Goal: Obtain resource: Download file/media

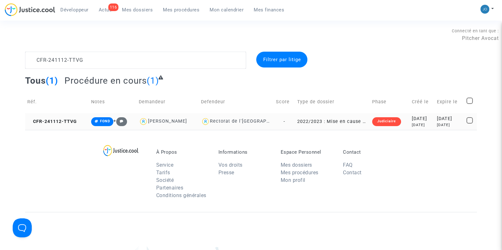
click at [411, 122] on div "[DATE]" at bounding box center [421, 119] width 21 height 7
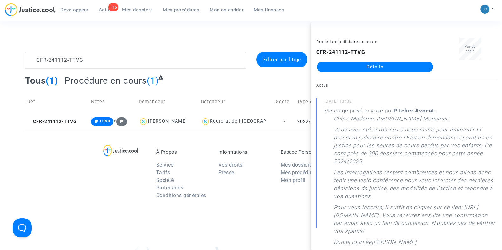
click at [371, 74] on div "Procédure judiciaire en cours CFR-241112-TTVG Détails" at bounding box center [374, 58] width 127 height 40
click at [373, 69] on link "Détails" at bounding box center [375, 67] width 116 height 10
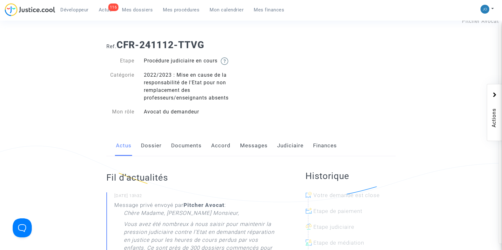
scroll to position [17, 0]
click at [156, 148] on link "Dossier" at bounding box center [151, 146] width 21 height 21
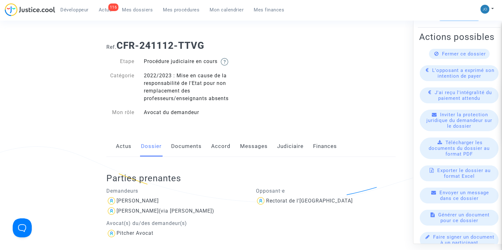
scroll to position [52, 0]
click at [465, 157] on span "Télécharger les documents du dossier au format PDF" at bounding box center [458, 148] width 61 height 17
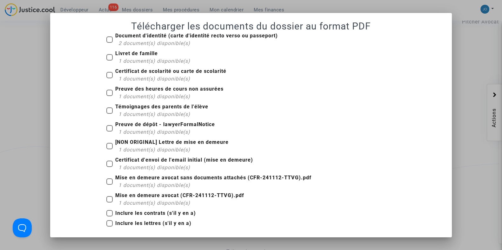
click at [109, 212] on span at bounding box center [109, 213] width 6 height 6
click at [109, 217] on input "Inclure les contrats (s'il y en a)" at bounding box center [109, 217] width 0 height 0
checkbox input "true"
click at [108, 41] on span at bounding box center [109, 39] width 6 height 6
click at [109, 43] on input "Document d'identité (carte d'identité recto verso ou passeport) 2 document(s) d…" at bounding box center [109, 43] width 0 height 0
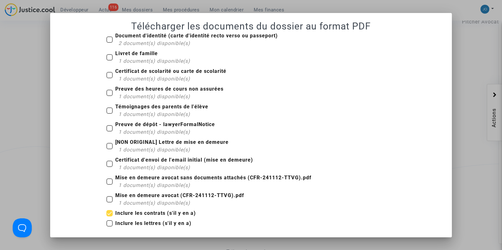
checkbox input "true"
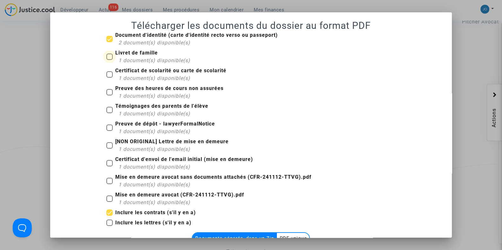
click at [108, 56] on span at bounding box center [109, 57] width 6 height 6
click at [109, 60] on input "Livret de famille 1 document(s) disponible(s)" at bounding box center [109, 60] width 0 height 0
checkbox input "true"
click at [106, 78] on label "Certificat de scolarité ou carte de scolarité 1 document(s) disponible(s)" at bounding box center [166, 74] width 120 height 15
click at [109, 78] on input "Certificat de scolarité ou carte de scolarité 1 document(s) disponible(s)" at bounding box center [109, 78] width 0 height 0
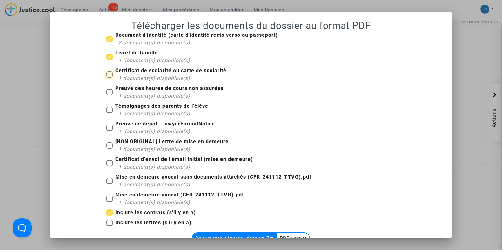
checkbox input "true"
click at [106, 95] on span at bounding box center [109, 92] width 6 height 6
click at [109, 96] on input "Preuve des heures de cours non assurées 1 document(s) disponible(s)" at bounding box center [109, 96] width 0 height 0
checkbox input "true"
click at [107, 112] on span at bounding box center [109, 110] width 6 height 6
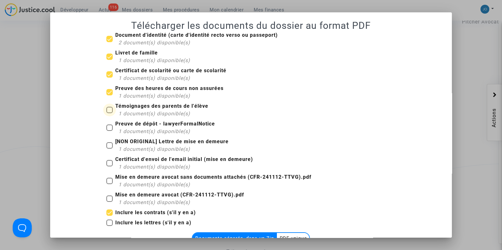
click at [109, 113] on input "Témoignages des parents de l'élève 1 document(s) disponible(s)" at bounding box center [109, 113] width 0 height 0
checkbox input "true"
click at [108, 129] on span at bounding box center [109, 128] width 6 height 6
click at [109, 131] on input "Preuve de dépôt - lawyerFormalNotice 1 document(s) disponible(s)" at bounding box center [109, 131] width 0 height 0
checkbox input "true"
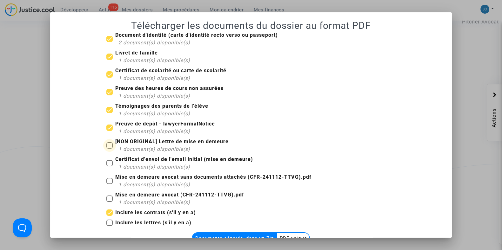
click at [106, 149] on label "[NON ORIGINAL] Lettre de mise en demeure 1 document(s) disponible(s)" at bounding box center [167, 145] width 122 height 15
click at [109, 149] on input "[NON ORIGINAL] Lettre de mise en demeure 1 document(s) disponible(s)" at bounding box center [109, 149] width 0 height 0
checkbox input "true"
click at [106, 165] on span at bounding box center [109, 163] width 6 height 6
click at [109, 167] on input "Certificat d'envoi de l'email initial (mise en demeure) 1 document(s) disponibl…" at bounding box center [109, 167] width 0 height 0
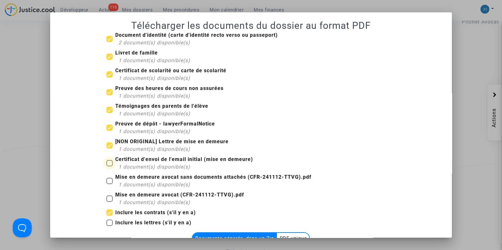
checkbox input "true"
click at [106, 185] on label "Mise en demeure avocat sans documents attachés (CFR-241112-TTVG).pdf 1 document…" at bounding box center [208, 181] width 205 height 15
click at [109, 185] on input "Mise en demeure avocat sans documents attachés (CFR-241112-TTVG).pdf 1 document…" at bounding box center [109, 184] width 0 height 0
checkbox input "true"
click at [106, 191] on label "Mise en demeure avocat (CFR-241112-TTVG).pdf 1 document(s) disponible(s)" at bounding box center [175, 198] width 138 height 15
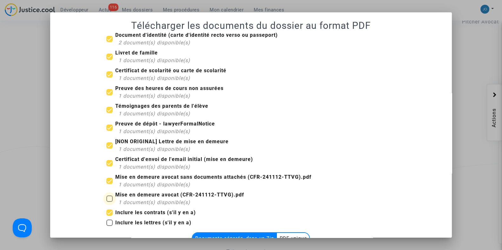
click at [109, 202] on input "Mise en demeure avocat (CFR-241112-TTVG).pdf 1 document(s) disponible(s)" at bounding box center [109, 202] width 0 height 0
checkbox input "true"
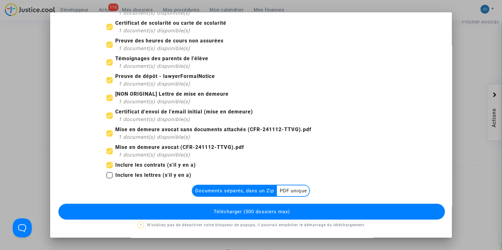
click at [225, 215] on button "Télécharger (500 dossiers max)" at bounding box center [251, 212] width 386 height 16
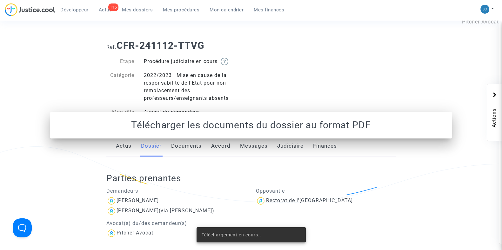
scroll to position [17, 0]
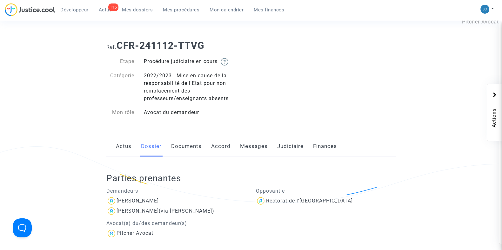
click at [299, 148] on link "Judiciaire" at bounding box center [290, 146] width 26 height 21
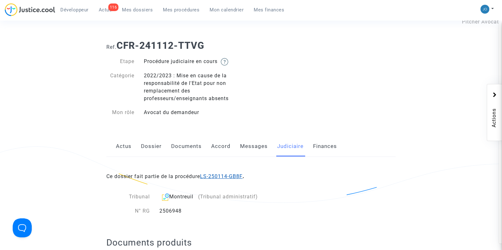
click at [229, 174] on link "LS-250114-GB8F" at bounding box center [221, 177] width 43 height 6
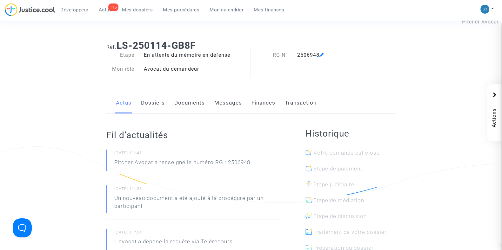
click at [451, 210] on ng-component "Ref. LS-250114-GB8F Etape En attente du mémoire en défense Mon rôle Avocat du d…" at bounding box center [251, 212] width 452 height 355
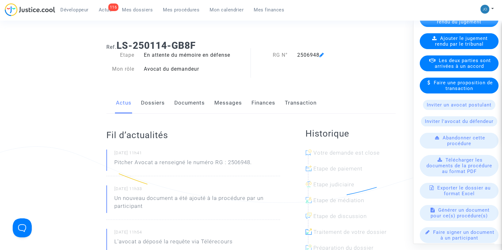
scroll to position [162, 0]
click at [462, 174] on span "Télécharger les documents de la procédure au format PDF" at bounding box center [459, 165] width 66 height 17
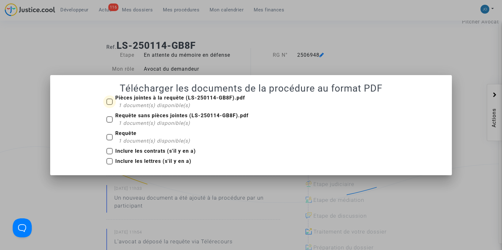
click at [108, 104] on span at bounding box center [109, 102] width 6 height 6
click at [109, 105] on input "Pièces jointes à la requête (LS-250114-GB8F).pdf 1 document(s) disponible(s)" at bounding box center [109, 105] width 0 height 0
checkbox input "true"
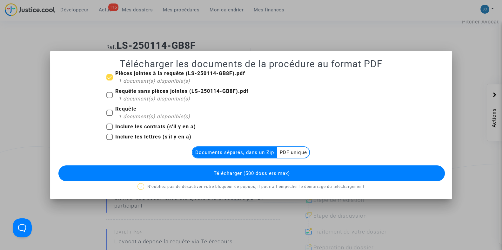
click at [109, 97] on span at bounding box center [109, 95] width 6 height 6
click at [109, 98] on input "Requête sans pièces jointes (LS-250114-GB8F).pdf 1 document(s) disponible(s)" at bounding box center [109, 98] width 0 height 0
checkbox input "true"
click at [111, 112] on span at bounding box center [109, 113] width 6 height 6
click at [109, 116] on input "Requête 1 document(s) disponible(s)" at bounding box center [109, 116] width 0 height 0
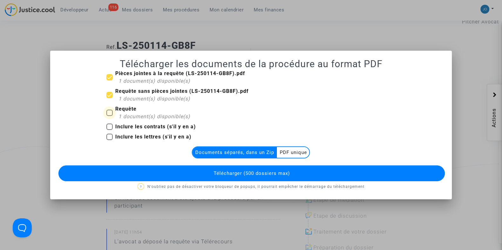
checkbox input "true"
click at [219, 169] on button "Télécharger (500 dossiers max)" at bounding box center [251, 174] width 386 height 16
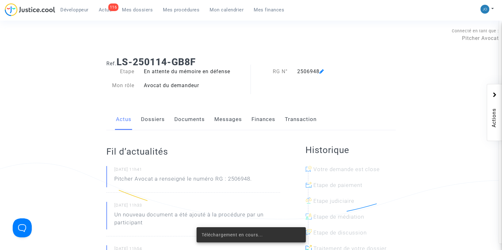
scroll to position [17, 0]
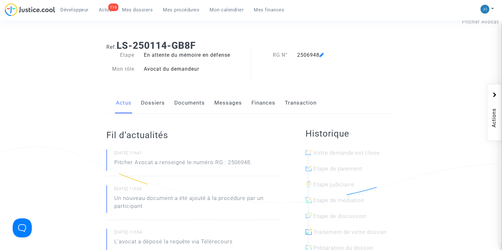
click at [156, 98] on link "Dossiers" at bounding box center [153, 103] width 24 height 21
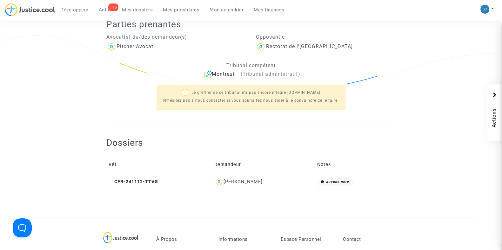
scroll to position [128, 0]
click at [254, 181] on div "[PERSON_NAME]" at bounding box center [242, 181] width 39 height 5
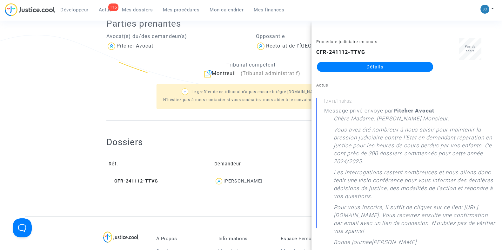
click at [375, 67] on link "Détails" at bounding box center [375, 67] width 116 height 10
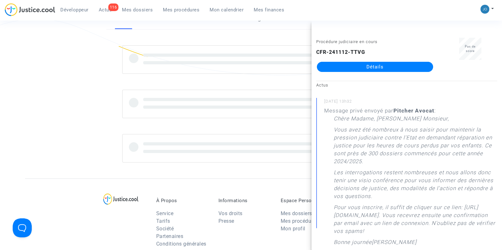
scroll to position [128, 0]
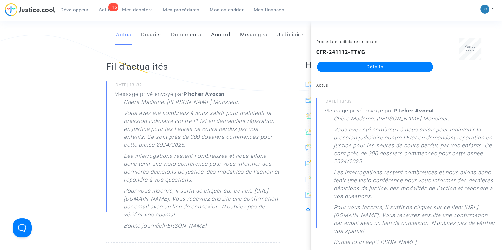
click at [147, 39] on link "Dossier" at bounding box center [151, 34] width 21 height 21
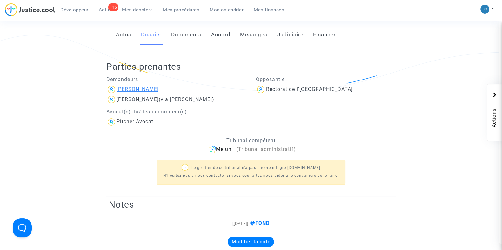
click at [133, 90] on div "[PERSON_NAME]" at bounding box center [137, 89] width 42 height 6
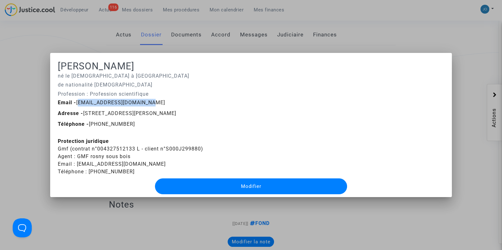
drag, startPoint x: 146, startPoint y: 100, endPoint x: 75, endPoint y: 101, distance: 70.8
click at [75, 101] on div "Email - [EMAIL_ADDRESS][DOMAIN_NAME]" at bounding box center [251, 103] width 396 height 8
copy span "[EMAIL_ADDRESS][DOMAIN_NAME]"
drag, startPoint x: 207, startPoint y: 145, endPoint x: 54, endPoint y: 149, distance: 153.0
click at [54, 149] on mat-dialog-container "[PERSON_NAME] né le [DEMOGRAPHIC_DATA] à [GEOGRAPHIC_DATA] de nationalité franç…" at bounding box center [250, 125] width 401 height 144
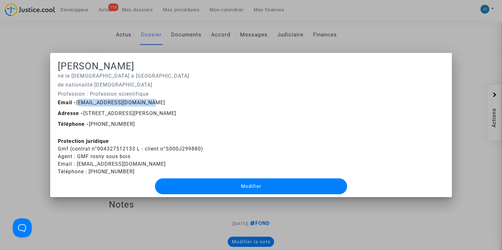
copy div "Gmf (contrat n°004327512133 L - client n°S000J299880)"
